Goal: Task Accomplishment & Management: Manage account settings

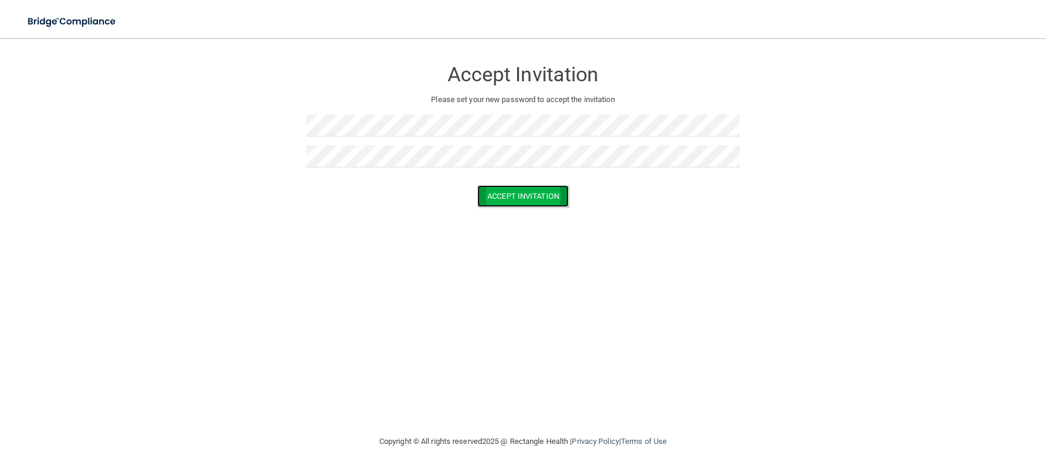
click at [520, 195] on button "Accept Invitation" at bounding box center [522, 196] width 91 height 22
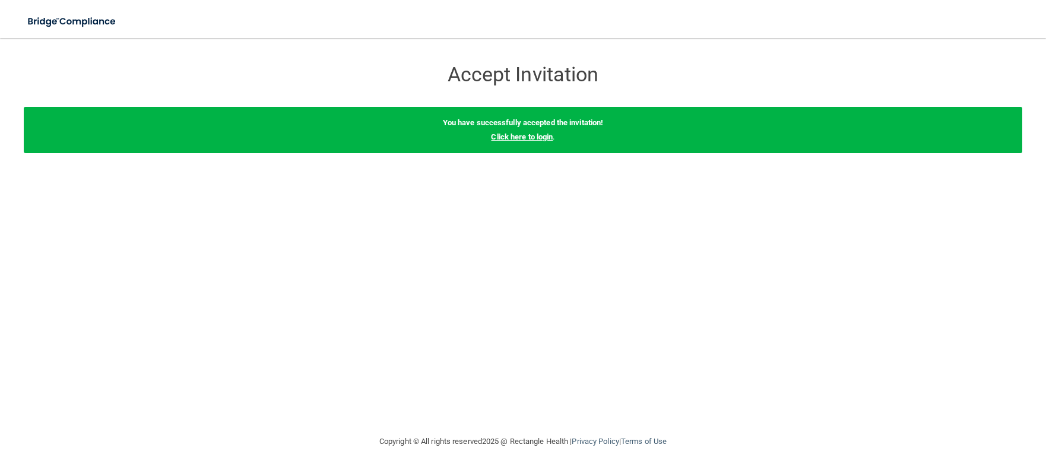
click at [527, 136] on link "Click here to login" at bounding box center [522, 136] width 62 height 9
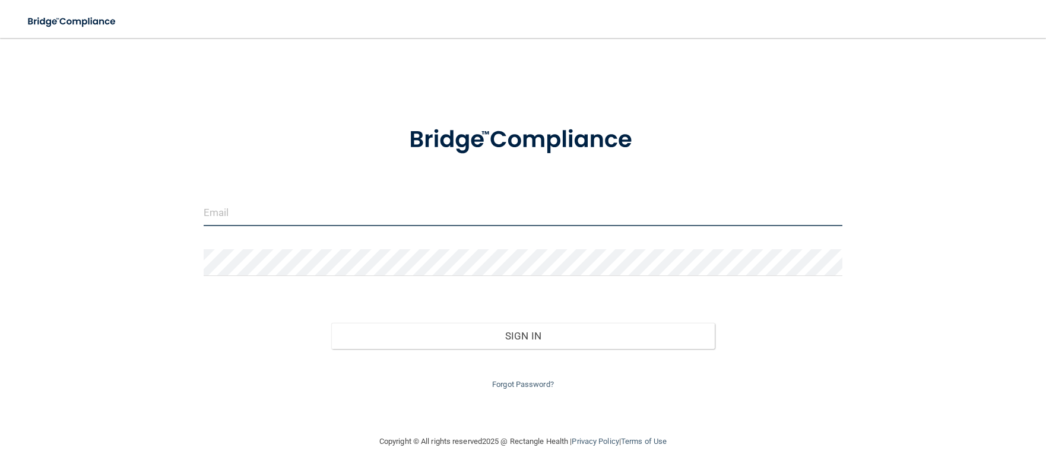
type input "[EMAIL_ADDRESS][DOMAIN_NAME]"
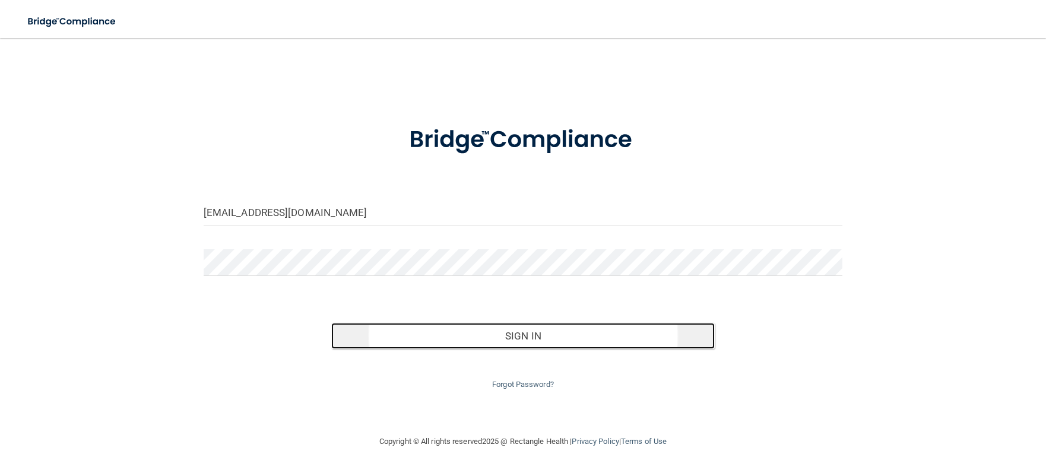
click at [533, 329] on button "Sign In" at bounding box center [523, 336] width 384 height 26
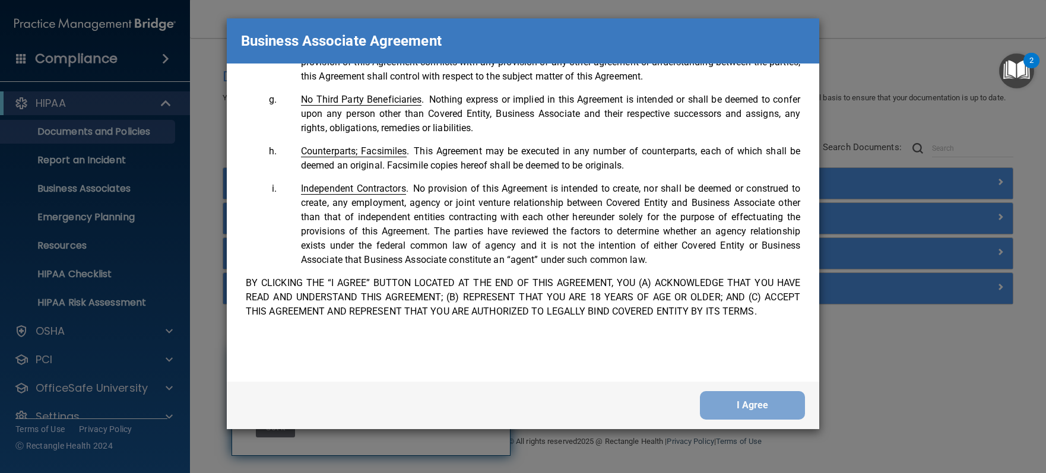
scroll to position [2421, 0]
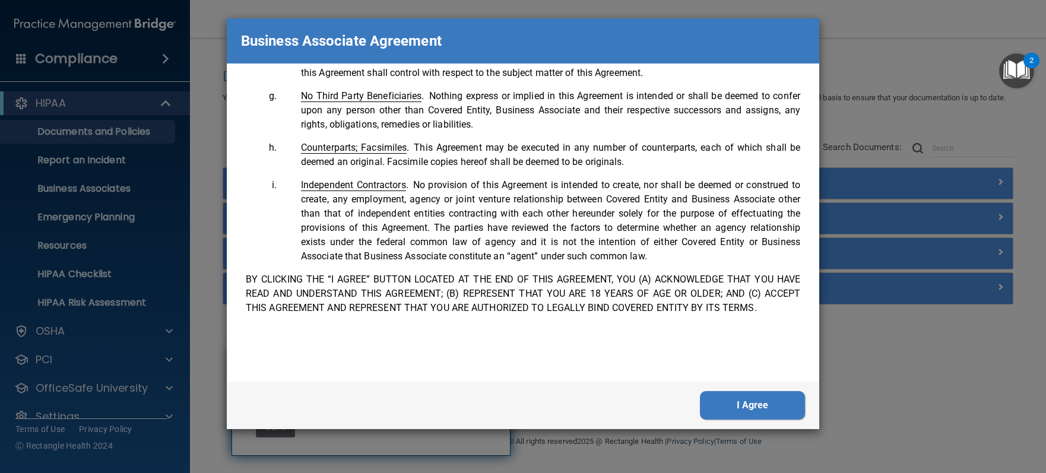
click at [743, 400] on button "I Agree" at bounding box center [752, 405] width 105 height 29
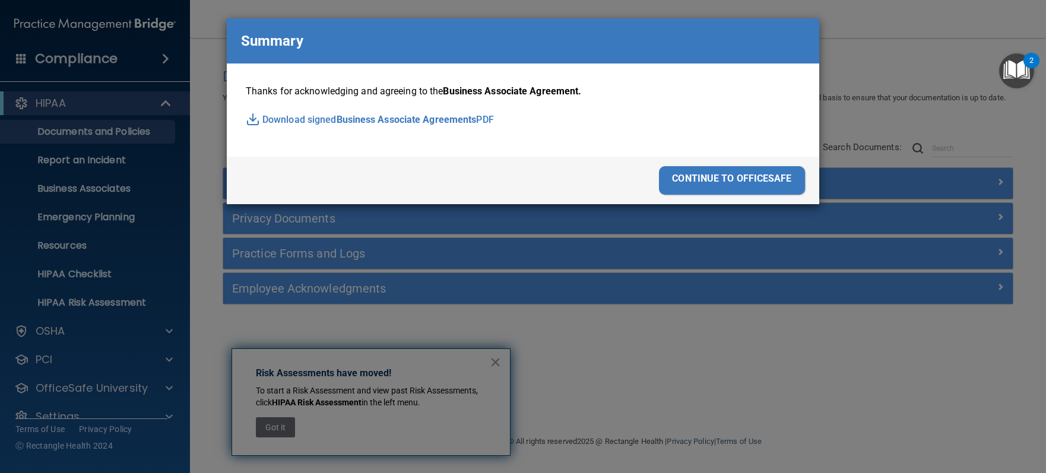
click at [714, 179] on div "continue to officesafe" at bounding box center [732, 180] width 146 height 29
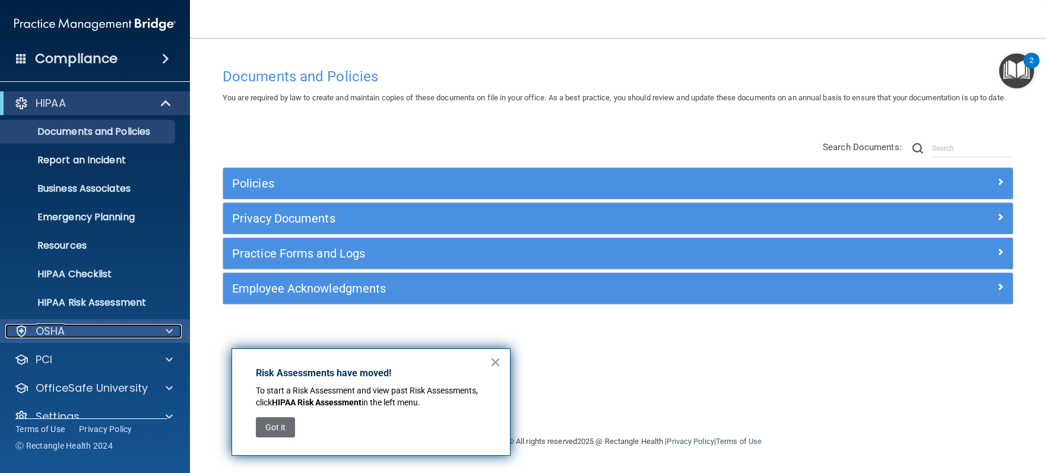
click at [170, 331] on span at bounding box center [169, 331] width 7 height 14
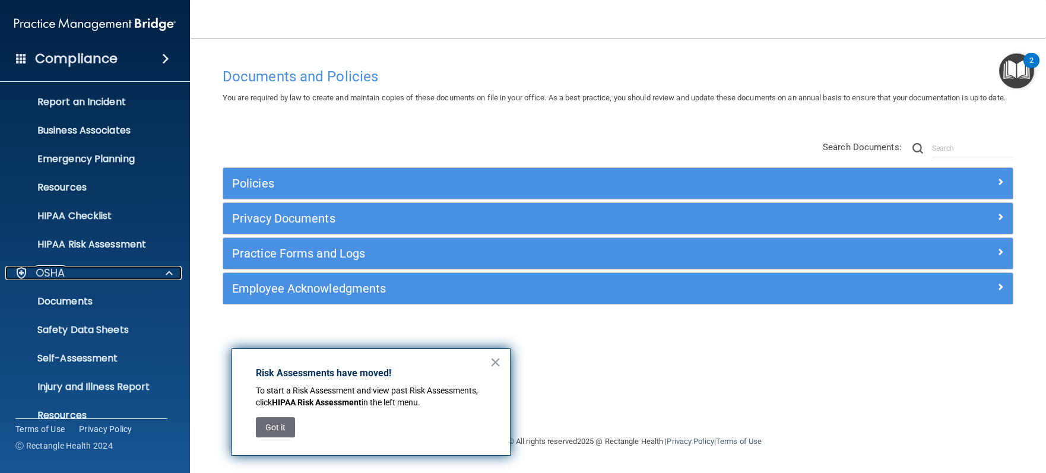
scroll to position [162, 0]
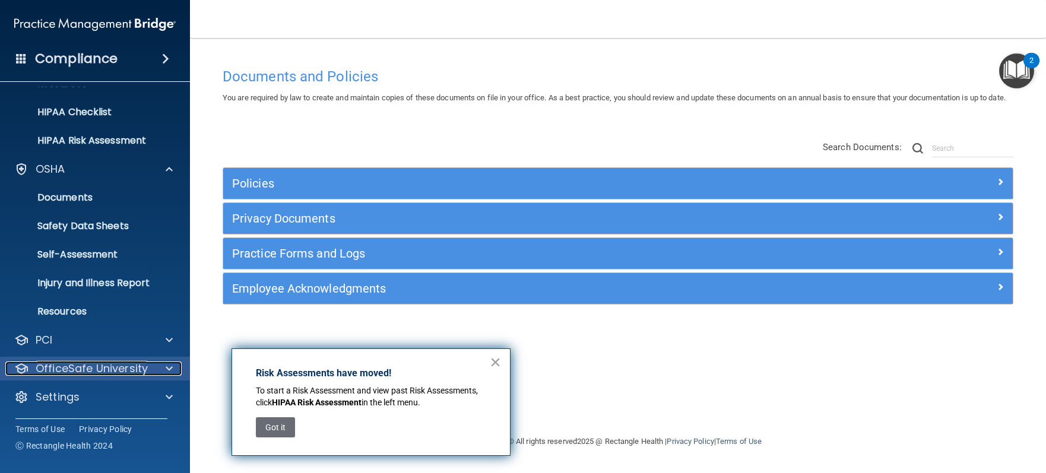
click at [169, 367] on span at bounding box center [169, 369] width 7 height 14
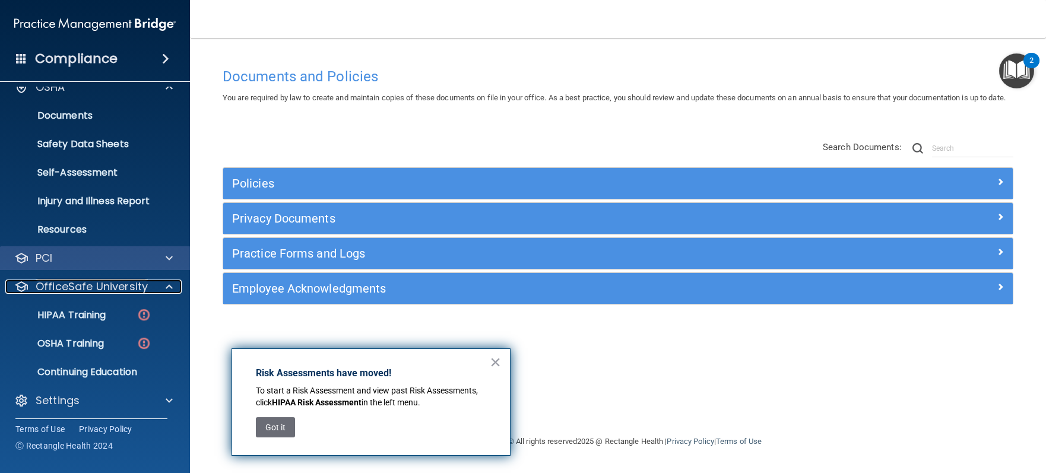
scroll to position [248, 0]
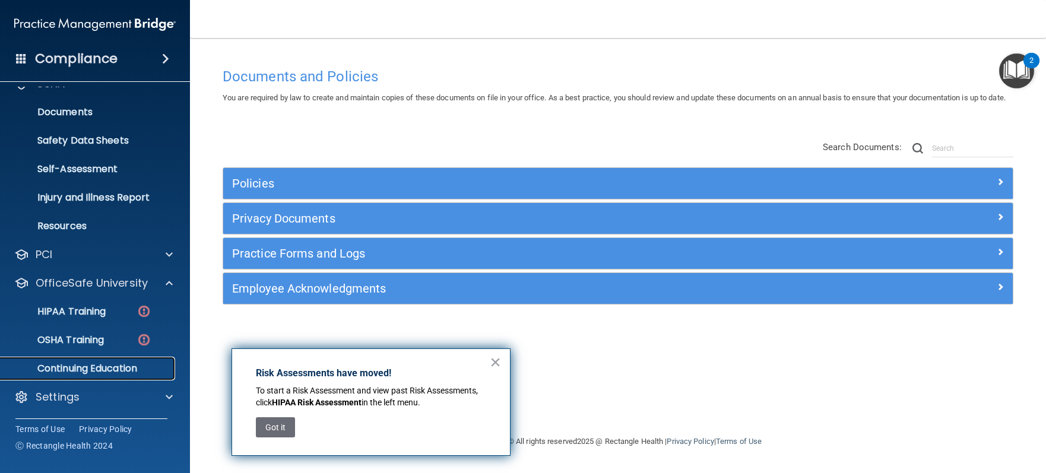
click at [74, 369] on p "Continuing Education" at bounding box center [89, 369] width 162 height 12
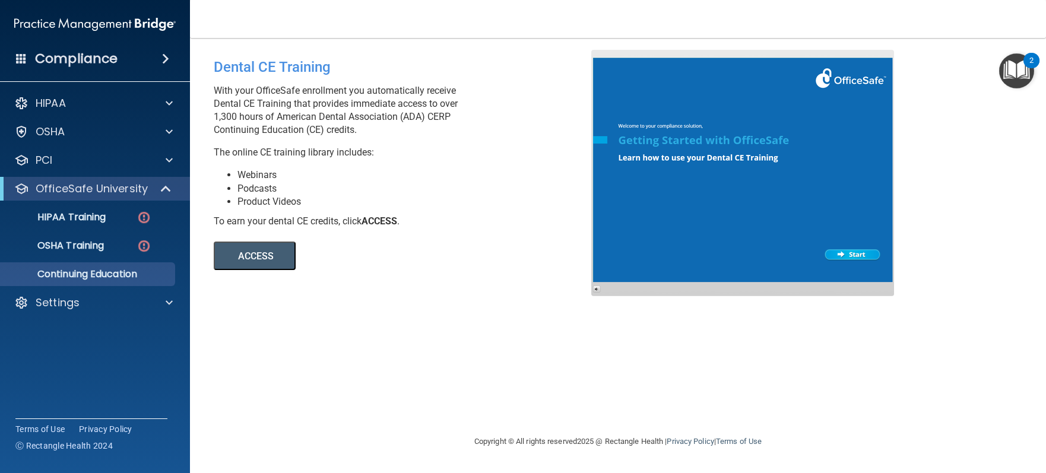
click at [1019, 67] on img "Open Resource Center, 2 new notifications" at bounding box center [1016, 70] width 35 height 35
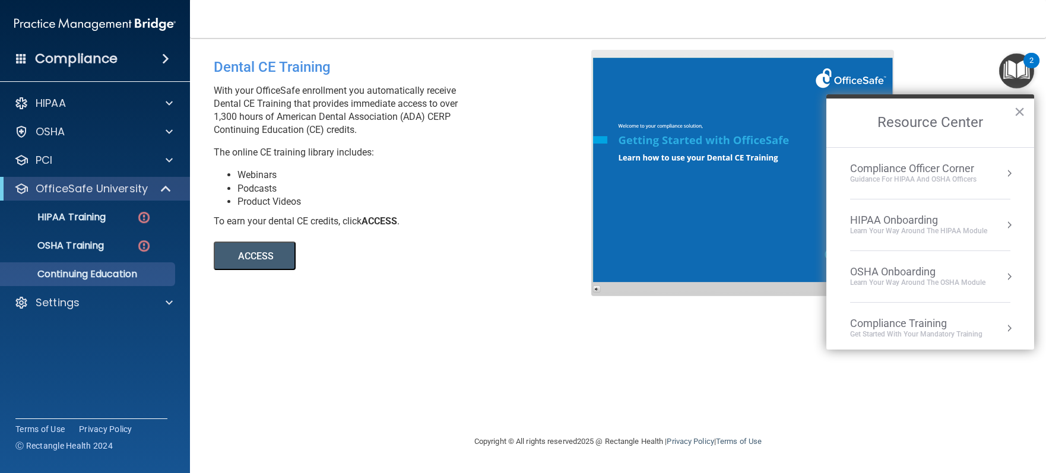
click at [1032, 61] on div "2" at bounding box center [1032, 68] width 4 height 15
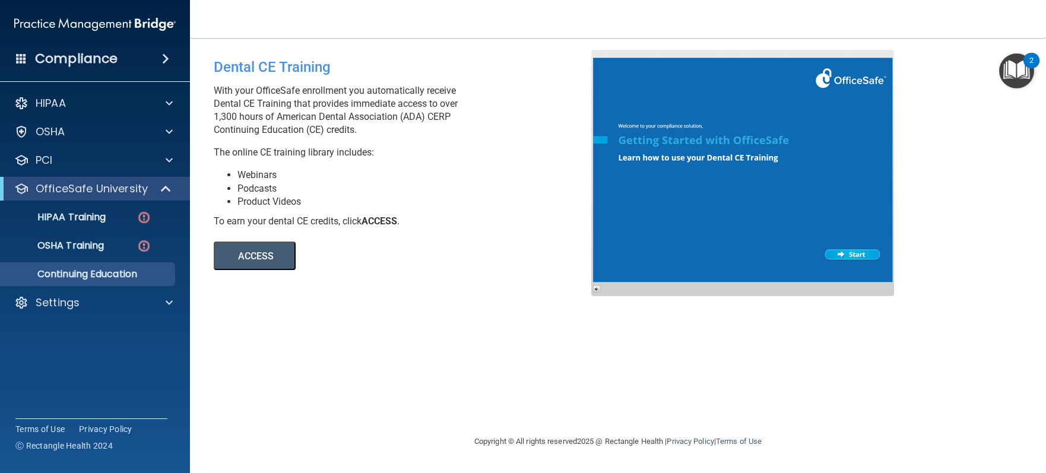
click at [838, 437] on footer "Copyright © All rights reserved 2025 @ Rectangle Health | Privacy Policy | Term…" at bounding box center [618, 442] width 809 height 39
click at [166, 298] on div at bounding box center [168, 303] width 30 height 14
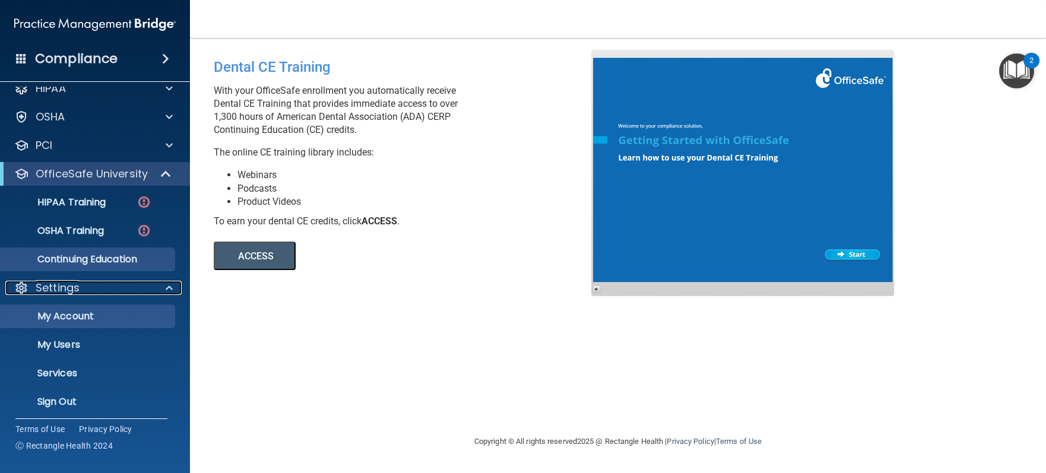
scroll to position [20, 0]
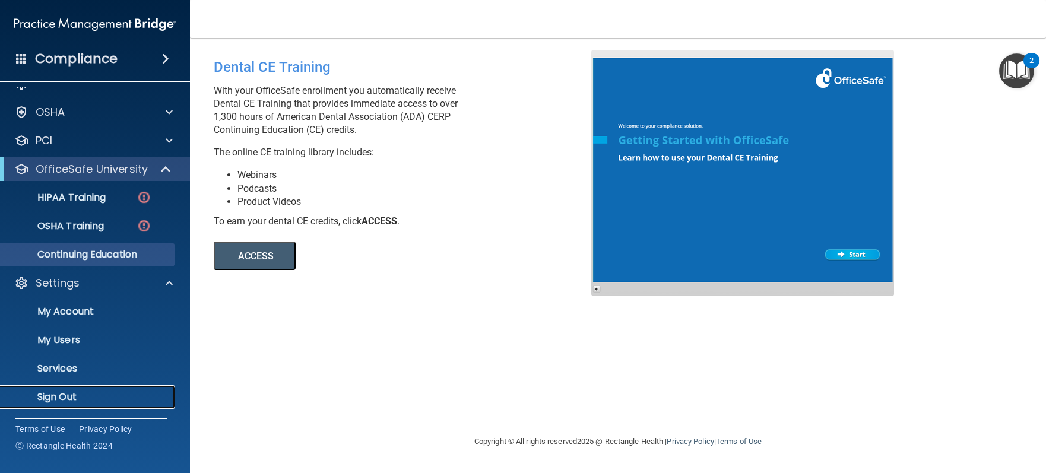
click at [71, 398] on p "Sign Out" at bounding box center [89, 397] width 162 height 12
